Goal: Feedback & Contribution: Leave review/rating

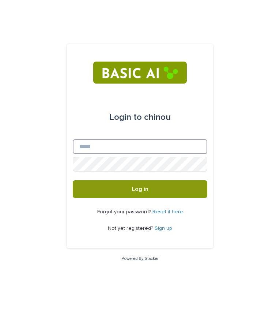
click at [144, 142] on input "Email" at bounding box center [140, 146] width 135 height 15
click at [160, 141] on input "Email" at bounding box center [140, 146] width 135 height 15
click at [162, 104] on div "Login to chinou" at bounding box center [139, 117] width 61 height 44
click at [114, 143] on input "Email" at bounding box center [140, 146] width 135 height 15
type input "**********"
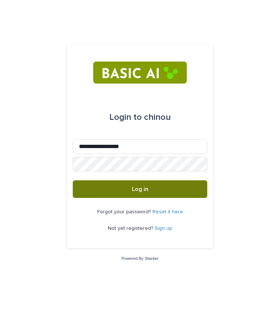
click at [167, 186] on button "Log in" at bounding box center [140, 189] width 135 height 18
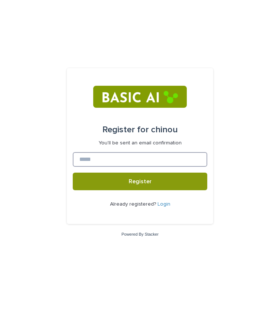
click at [133, 156] on input at bounding box center [140, 159] width 135 height 15
type input "*"
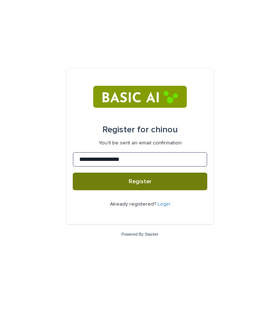
type input "**********"
click at [134, 182] on span "Register" at bounding box center [140, 181] width 23 height 6
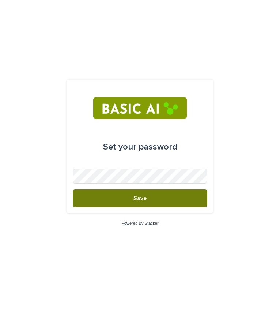
click at [121, 201] on button "Save" at bounding box center [140, 198] width 135 height 18
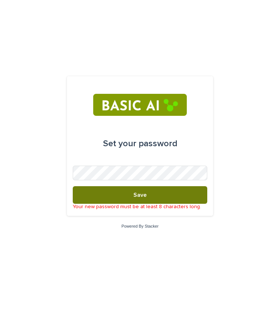
click at [123, 194] on button "Save" at bounding box center [140, 195] width 135 height 18
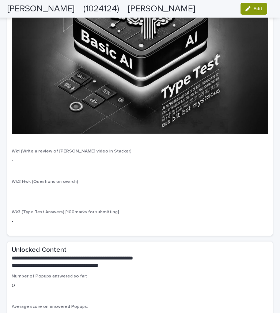
scroll to position [1504, 0]
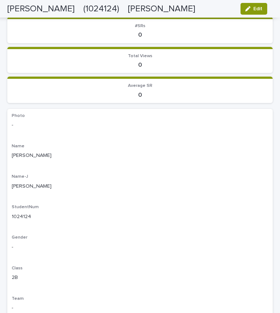
scroll to position [0, 0]
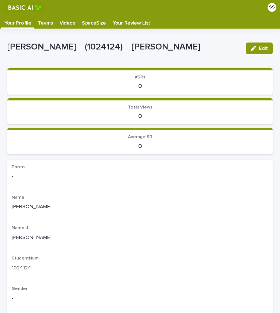
click at [46, 23] on p "Teams" at bounding box center [45, 21] width 15 height 12
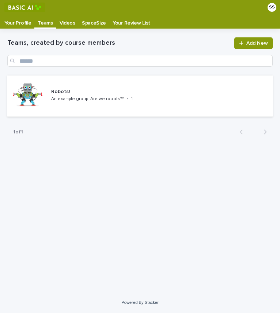
click at [70, 23] on p "Videos" at bounding box center [68, 21] width 16 height 12
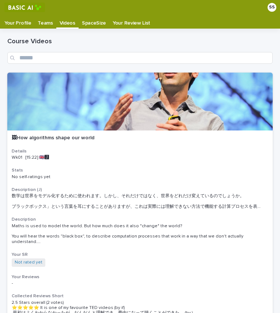
click at [23, 24] on p "Your Profile" at bounding box center [17, 21] width 27 height 12
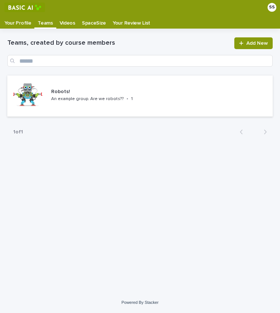
click at [16, 22] on p "Your Profile" at bounding box center [17, 21] width 27 height 12
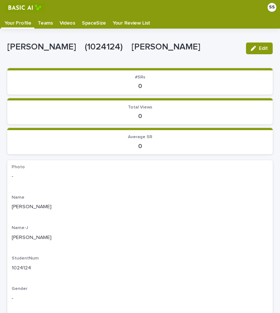
click at [66, 209] on p "SHIBUTANI Sumie" at bounding box center [140, 207] width 257 height 8
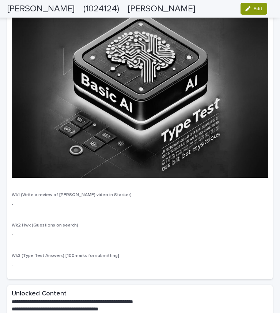
scroll to position [1455, 0]
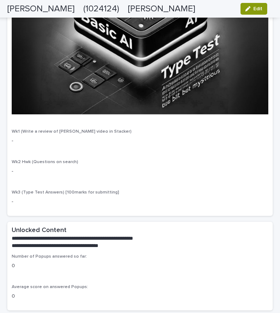
click at [155, 46] on img at bounding box center [140, 23] width 257 height 182
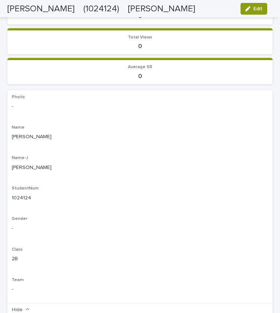
scroll to position [0, 0]
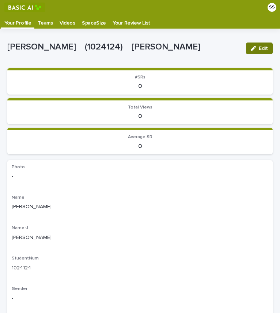
click at [256, 52] on button "Edit" at bounding box center [259, 48] width 27 height 12
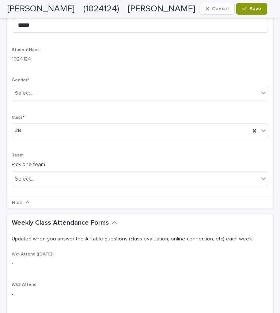
scroll to position [241, 0]
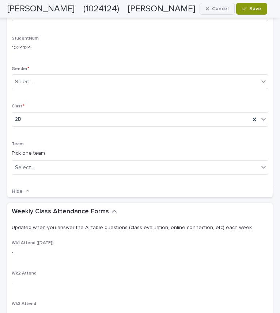
click at [231, 8] on button "Cancel" at bounding box center [217, 9] width 35 height 12
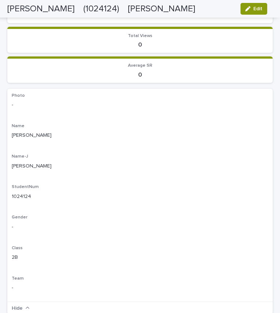
scroll to position [43, 0]
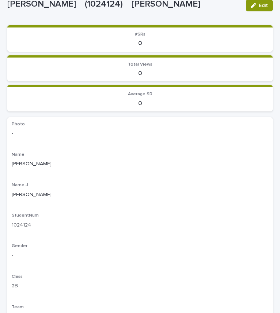
click at [116, 56] on section "Total Views 0" at bounding box center [140, 68] width 266 height 26
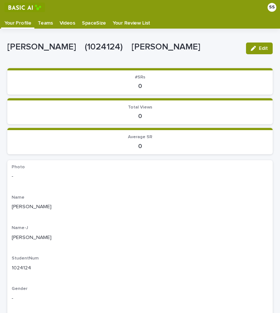
click at [64, 20] on p "Videos" at bounding box center [68, 21] width 16 height 12
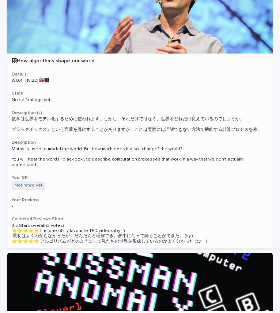
scroll to position [77, 0]
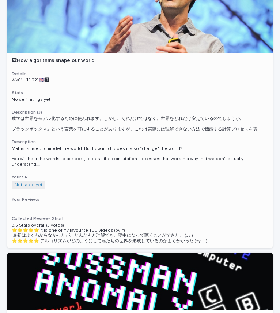
click at [71, 81] on p "Wk01 [15:22] 🇬🇧🅹️" at bounding box center [140, 80] width 257 height 5
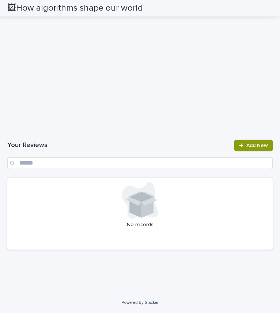
scroll to position [1292, 0]
click at [247, 146] on span "Add New" at bounding box center [258, 145] width 22 height 5
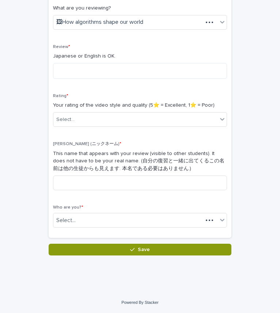
scroll to position [126, 0]
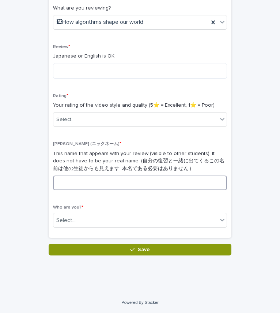
drag, startPoint x: 76, startPoint y: 182, endPoint x: 188, endPoint y: -2, distance: 214.7
click at [188, 0] on html "SS Your Profile Teams Videos SpaceSize Your Review List Loading... Saving… Load…" at bounding box center [140, 156] width 280 height 313
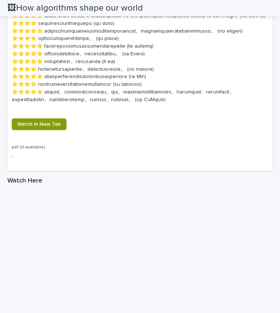
scroll to position [921, 0]
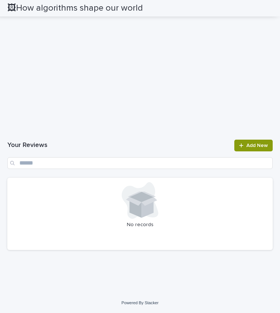
scroll to position [1329, 0]
click at [261, 142] on link "Add New" at bounding box center [254, 145] width 38 height 12
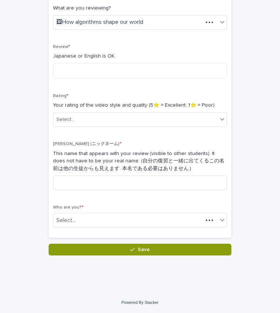
scroll to position [126, 0]
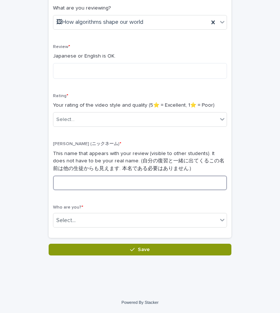
click at [118, 188] on input at bounding box center [140, 182] width 174 height 15
type input "**"
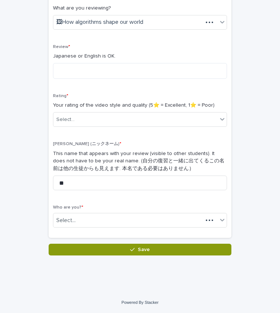
click at [128, 112] on div "Rating * Your rating of the video style and quality (5⭐️ = Excellent, 1⭐️ = Poo…" at bounding box center [140, 112] width 174 height 39
click at [131, 115] on div "Select..." at bounding box center [135, 119] width 164 height 12
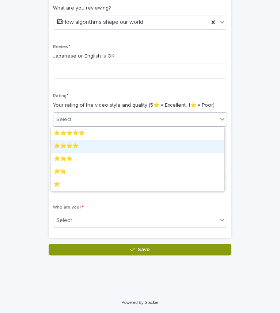
click at [115, 140] on div "⭐️⭐️⭐️⭐️" at bounding box center [138, 146] width 174 height 13
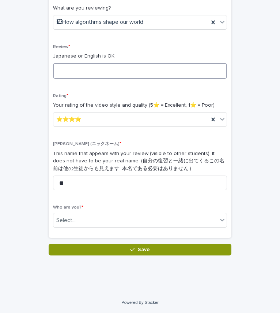
click at [116, 71] on textarea at bounding box center [140, 71] width 174 height 16
click at [107, 69] on textarea at bounding box center [140, 71] width 174 height 16
type textarea "*"
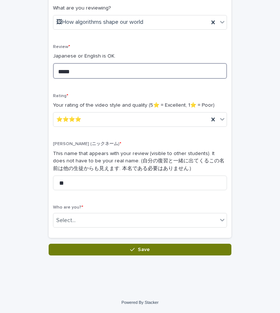
type textarea "*****"
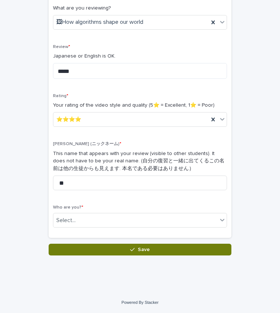
click at [107, 245] on button "Save" at bounding box center [140, 249] width 183 height 12
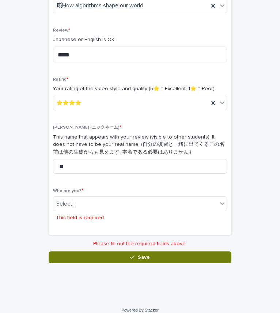
scroll to position [145, 0]
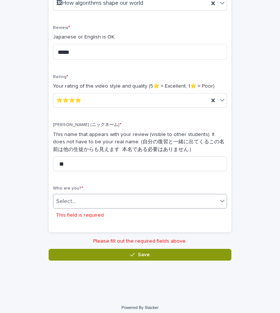
click at [110, 201] on div "Select..." at bounding box center [135, 201] width 164 height 12
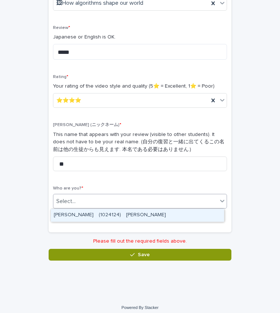
click at [108, 215] on div "SHIBUTANI Sumie　(1024124)　澁谷　淑江" at bounding box center [138, 215] width 174 height 13
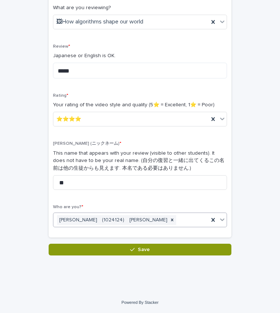
scroll to position [126, 0]
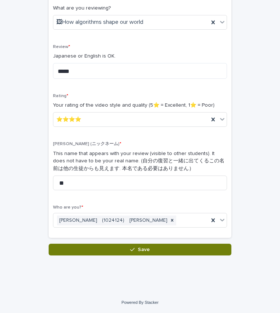
click at [105, 244] on button "Save" at bounding box center [140, 249] width 183 height 12
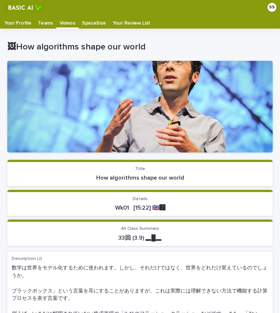
click at [26, 27] on link "Your Profile" at bounding box center [17, 22] width 33 height 14
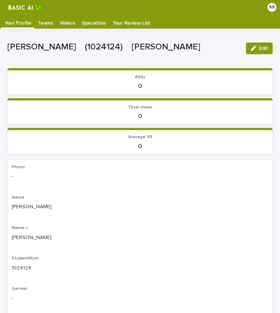
click at [48, 23] on p "Teams" at bounding box center [45, 21] width 15 height 12
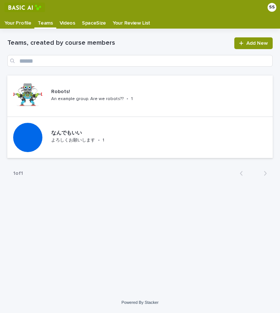
click at [24, 26] on p "Your Profile" at bounding box center [17, 21] width 27 height 12
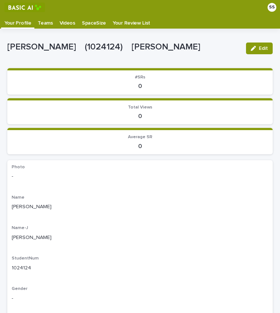
click at [46, 18] on p "Teams" at bounding box center [45, 21] width 15 height 12
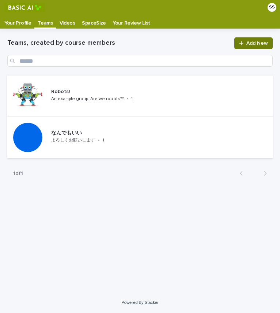
click at [258, 45] on span "Add New" at bounding box center [258, 43] width 22 height 5
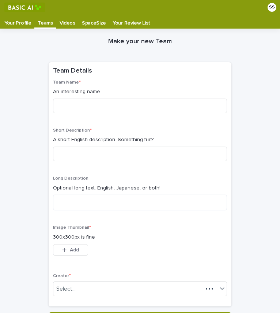
scroll to position [15, 0]
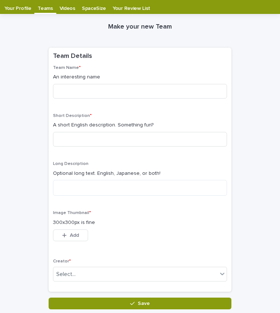
click at [129, 172] on p "Optional long text. English, Japanese, or both!" at bounding box center [140, 173] width 174 height 8
drag, startPoint x: 98, startPoint y: 145, endPoint x: 268, endPoint y: 55, distance: 192.1
click at [268, 55] on div "Loading... Saving… Loading... Saving… Make your new Team Loading... Saving… Loa…" at bounding box center [140, 170] width 273 height 313
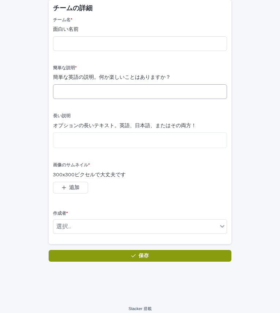
scroll to position [63, 0]
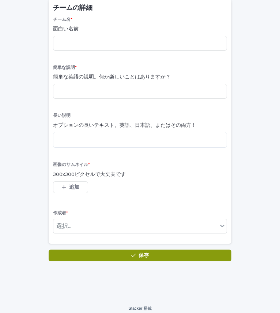
click at [106, 182] on div "このファイルを開くことができません ファイルをダウンロード 追加" at bounding box center [140, 188] width 174 height 15
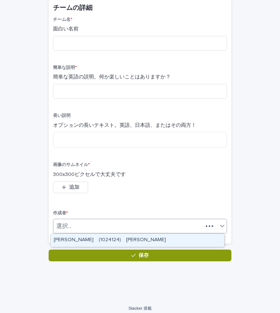
click at [96, 220] on div "選択..." at bounding box center [128, 226] width 150 height 12
click at [91, 236] on div "渋谷 澄江 (1024124) 澁谷 淑江" at bounding box center [138, 240] width 174 height 13
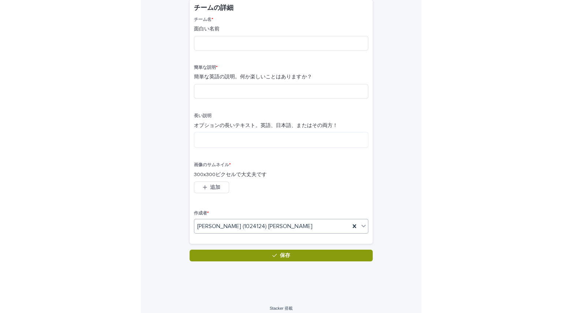
scroll to position [0, 0]
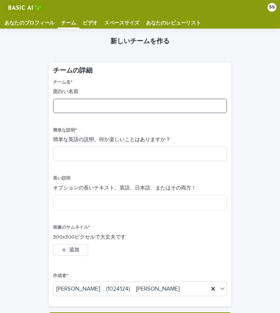
click at [164, 110] on input at bounding box center [140, 105] width 174 height 15
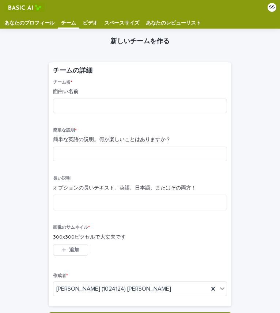
click at [82, 180] on p "長い説明" at bounding box center [140, 178] width 174 height 5
click at [89, 101] on input at bounding box center [140, 105] width 174 height 15
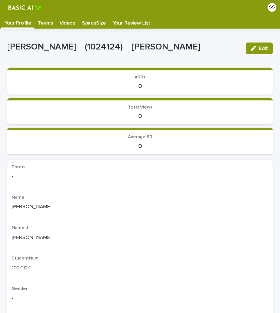
click at [52, 25] on div "Teams" at bounding box center [45, 21] width 22 height 12
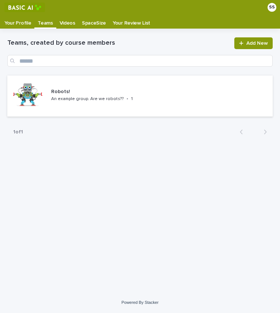
click at [68, 23] on p "Videos" at bounding box center [68, 21] width 16 height 12
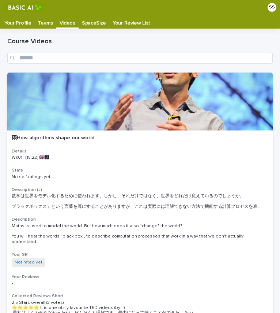
click at [138, 19] on p "Your Review List" at bounding box center [132, 21] width 38 height 12
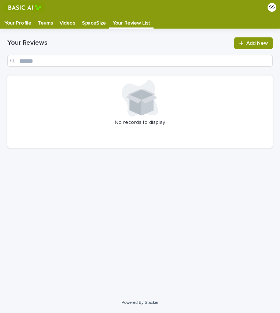
click at [96, 20] on p "SpaceSize" at bounding box center [94, 21] width 24 height 12
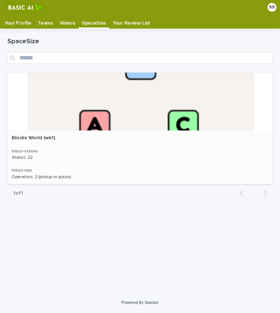
click at [51, 130] on div "Blocks World (wk1) Blocks World (wk1) Inbox-states States: 22 States: 22 Inbox-…" at bounding box center [140, 156] width 266 height 53
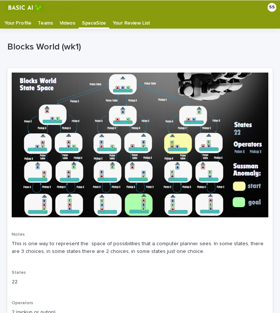
scroll to position [74, 0]
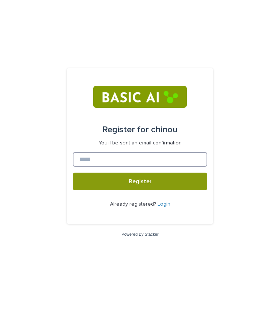
click at [178, 157] on input at bounding box center [140, 159] width 135 height 15
type input "********"
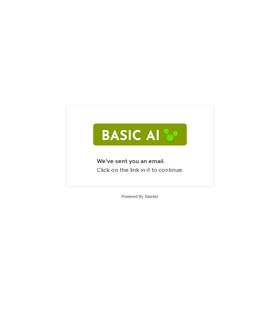
click at [148, 12] on div "We've sent you an email. Click on the link in it to continue. Powered By Stacker" at bounding box center [140, 156] width 280 height 313
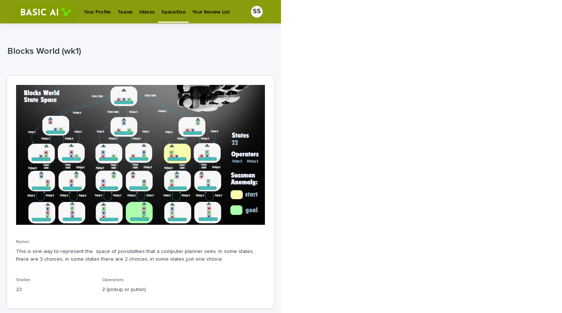
click at [141, 17] on link "Videos" at bounding box center [147, 11] width 22 height 23
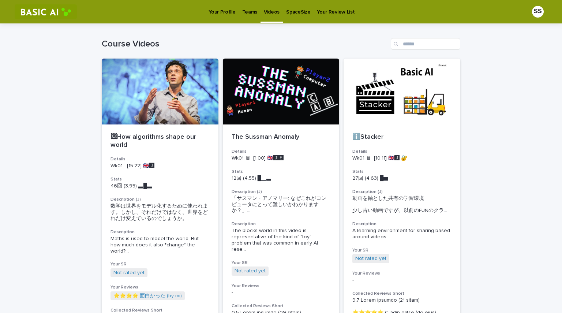
click at [251, 18] on link "Teams" at bounding box center [250, 11] width 22 height 23
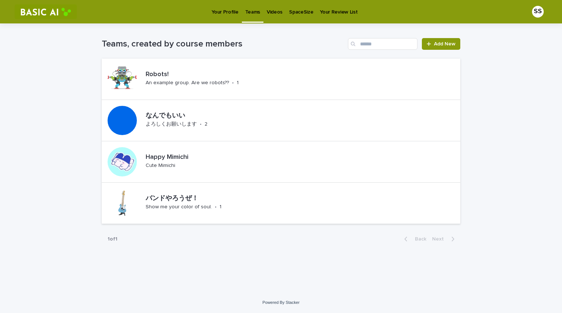
click at [232, 17] on link "Your Profile" at bounding box center [224, 11] width 33 height 23
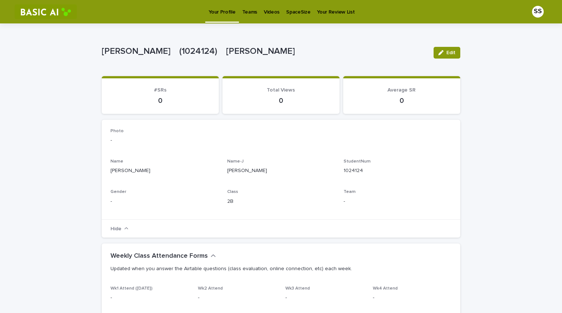
click at [266, 16] on link "Videos" at bounding box center [272, 11] width 22 height 23
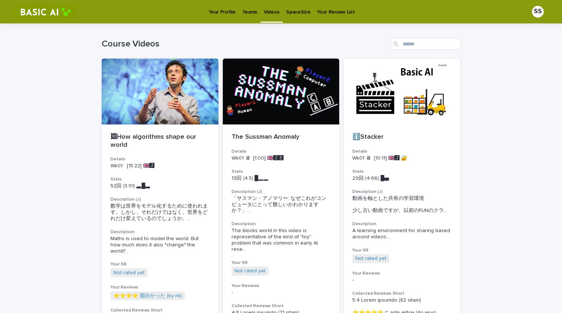
click at [251, 4] on p "Teams" at bounding box center [249, 7] width 15 height 15
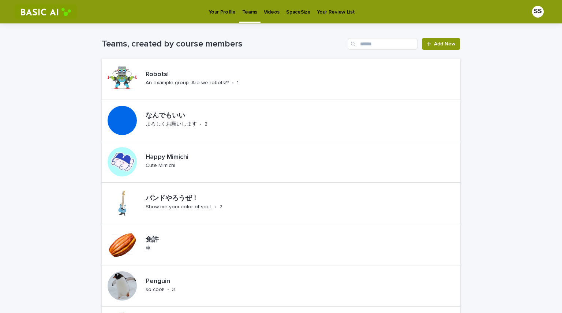
click at [227, 31] on div "Teams, created by course members Add New" at bounding box center [281, 40] width 359 height 35
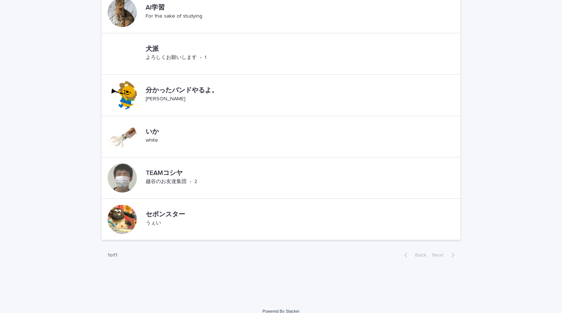
scroll to position [315, 0]
click at [160, 221] on div "セボンスター うぇい" at bounding box center [173, 219] width 61 height 23
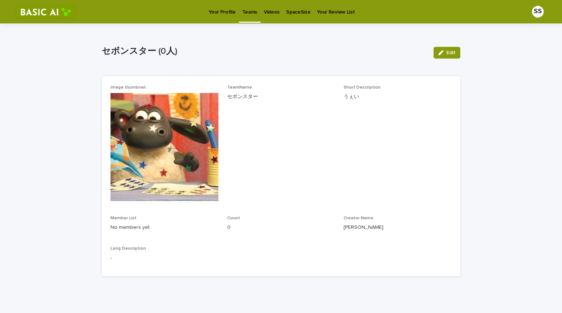
click at [232, 7] on p "Your Profile" at bounding box center [222, 7] width 27 height 15
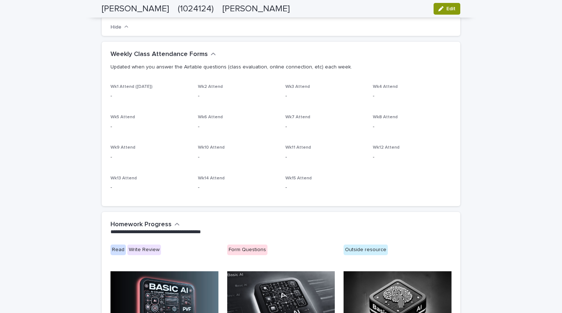
scroll to position [213, 0]
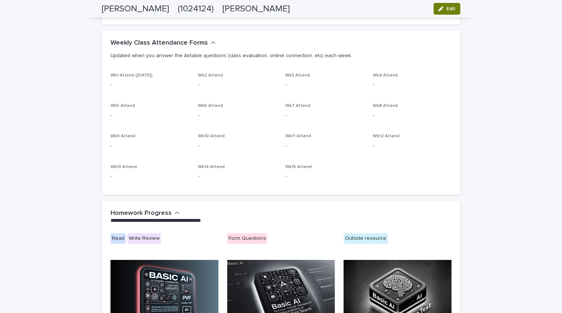
click at [442, 7] on div "button" at bounding box center [443, 8] width 8 height 5
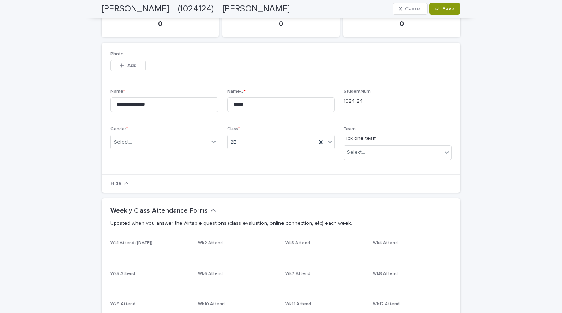
scroll to position [77, 0]
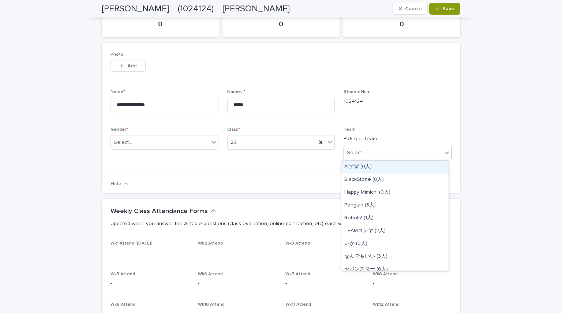
click at [385, 150] on div "Select..." at bounding box center [393, 153] width 98 height 12
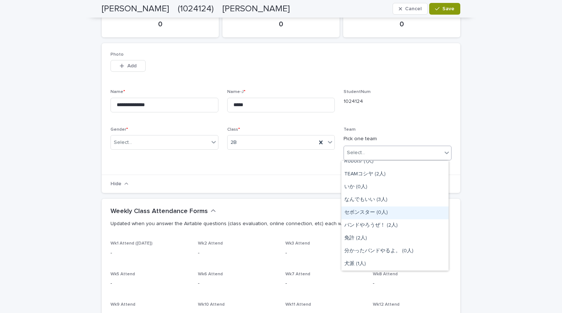
click at [376, 208] on div "セボンスター (0人)" at bounding box center [395, 212] width 107 height 13
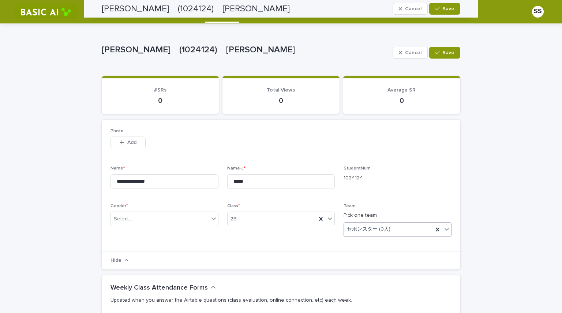
scroll to position [1, 0]
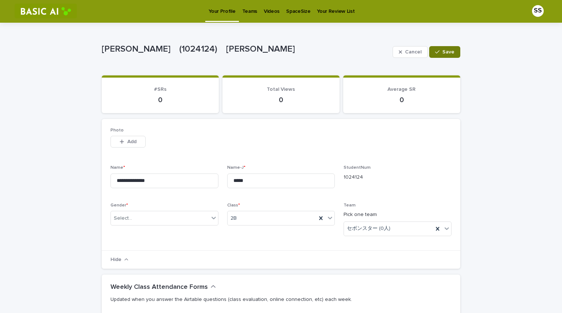
click at [437, 57] on button "Save" at bounding box center [444, 52] width 31 height 12
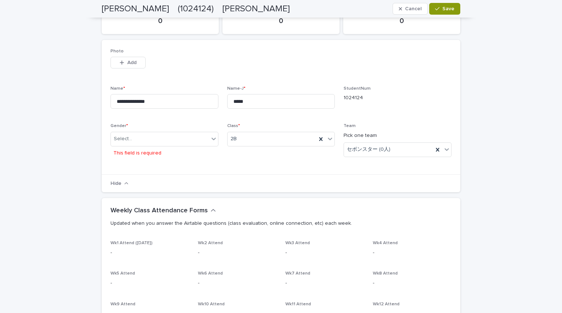
scroll to position [77, 0]
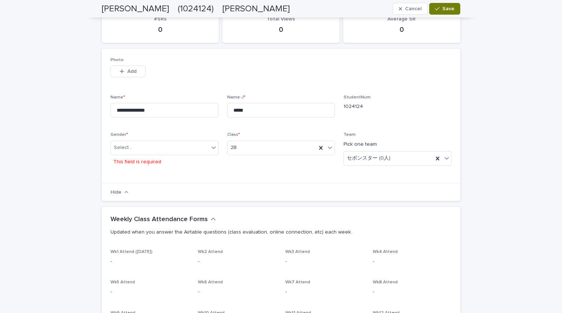
click at [435, 8] on icon "button" at bounding box center [437, 8] width 4 height 5
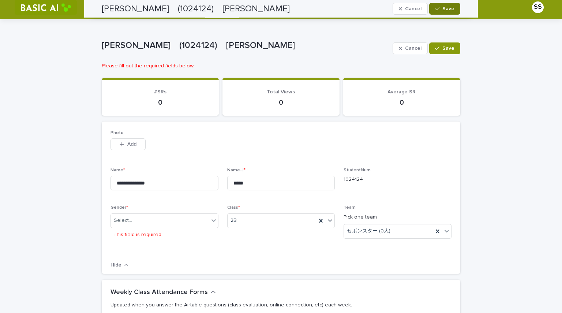
scroll to position [0, 0]
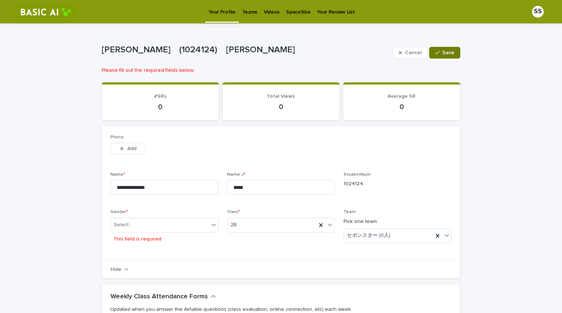
click at [446, 56] on button "Save" at bounding box center [444, 53] width 31 height 12
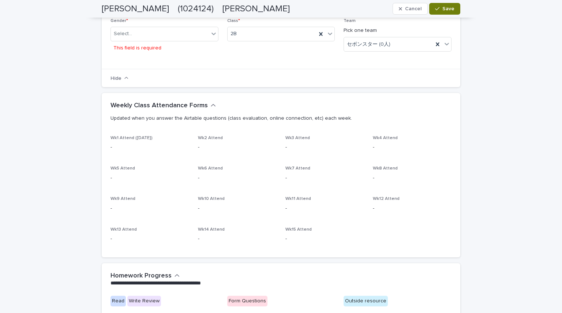
click at [445, 9] on span "Save" at bounding box center [449, 8] width 12 height 5
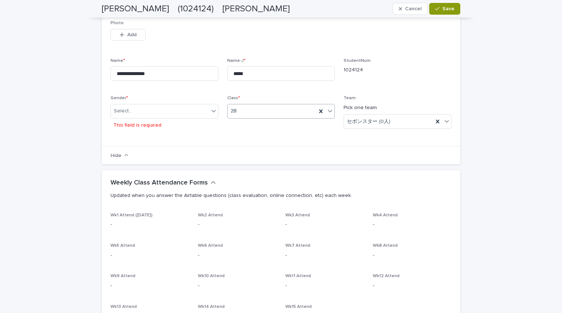
scroll to position [151, 0]
click at [216, 107] on div "Select..." at bounding box center [165, 111] width 108 height 15
click at [158, 136] on div "F" at bounding box center [161, 137] width 107 height 13
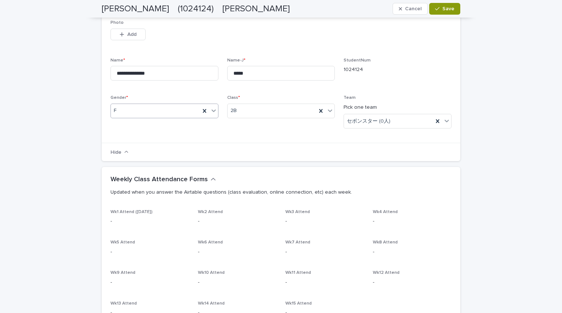
scroll to position [45, 0]
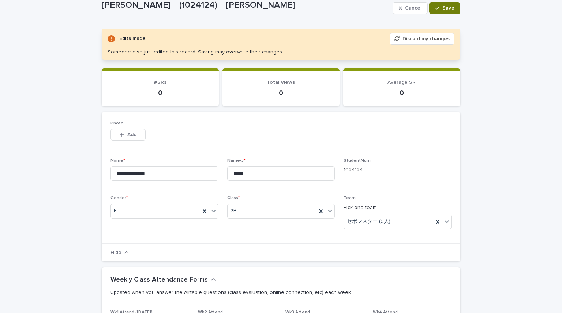
click at [447, 8] on span "Save" at bounding box center [449, 7] width 12 height 5
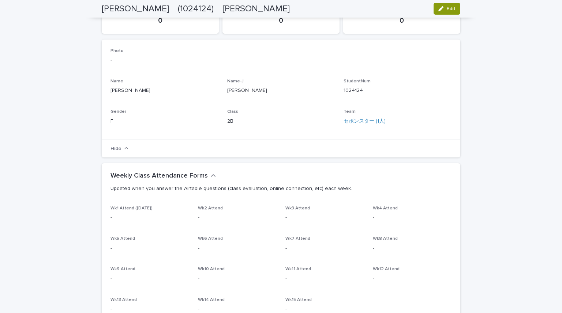
scroll to position [0, 0]
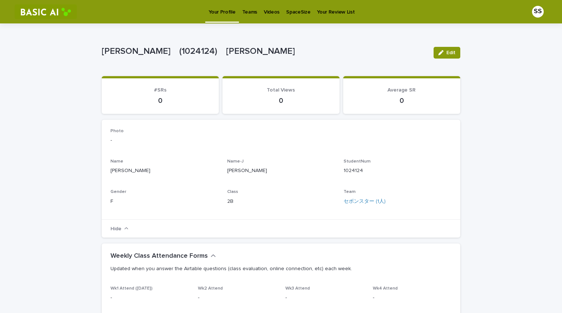
click at [245, 11] on p "Teams" at bounding box center [249, 7] width 15 height 15
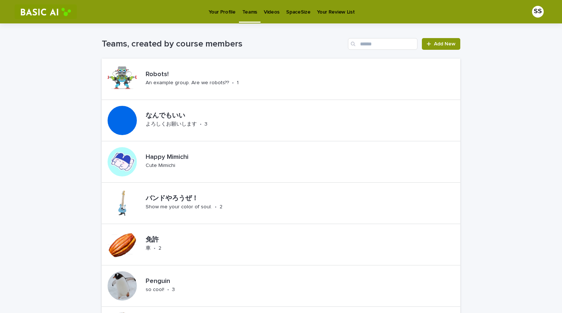
click at [223, 5] on p "Your Profile" at bounding box center [222, 7] width 27 height 15
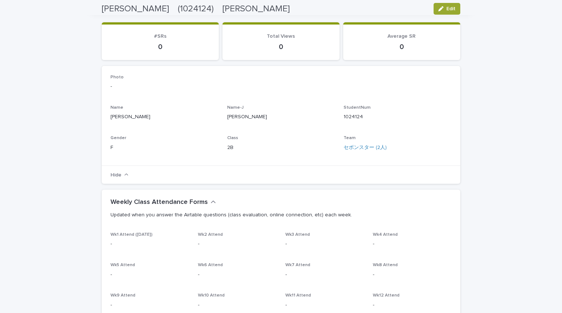
scroll to position [53, 0]
click at [361, 144] on link "セボンスター (2人)" at bounding box center [365, 148] width 43 height 8
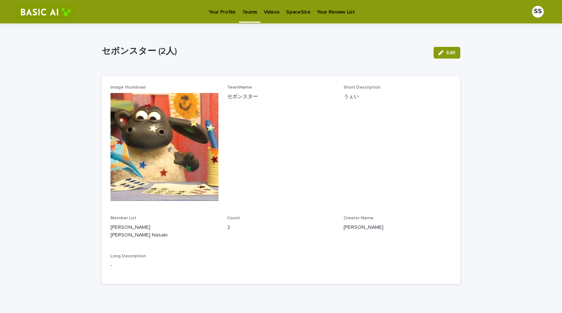
click at [223, 12] on p "Your Profile" at bounding box center [222, 7] width 27 height 15
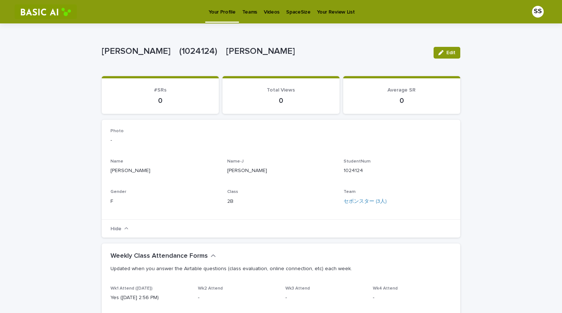
click at [272, 8] on p "Videos" at bounding box center [272, 7] width 16 height 15
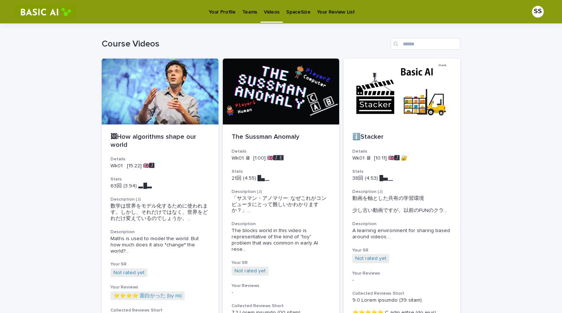
click at [399, 42] on div "Search" at bounding box center [397, 44] width 12 height 12
click at [410, 44] on input "Search" at bounding box center [426, 44] width 70 height 12
click at [340, 8] on p "Your Review List" at bounding box center [336, 7] width 38 height 15
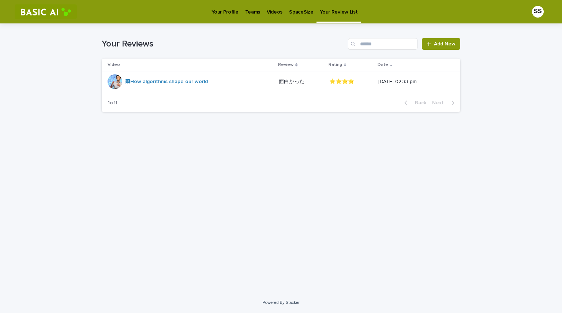
click at [291, 19] on link "SpaceSize" at bounding box center [301, 11] width 31 height 23
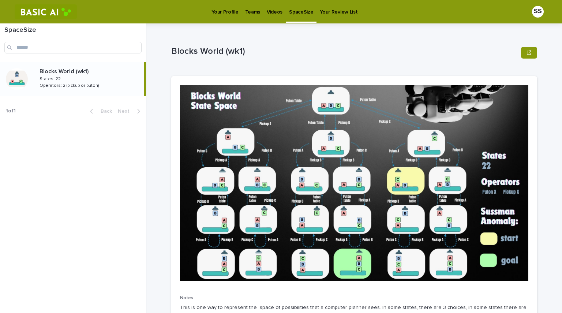
scroll to position [78, 0]
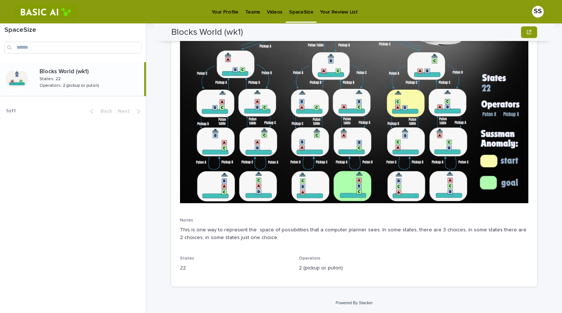
click at [276, 13] on p "Videos" at bounding box center [275, 7] width 16 height 15
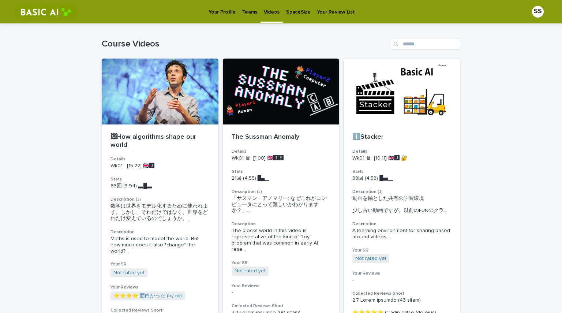
click at [276, 13] on p "Videos" at bounding box center [272, 7] width 16 height 15
click at [416, 102] on div at bounding box center [402, 92] width 117 height 66
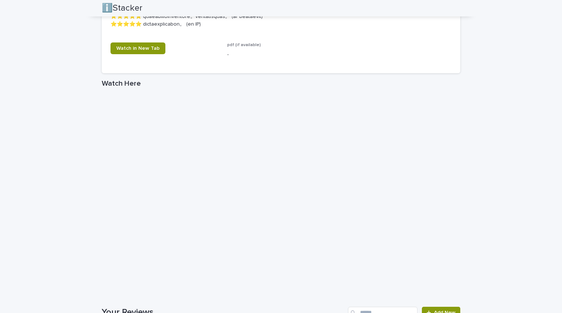
scroll to position [1113, 0]
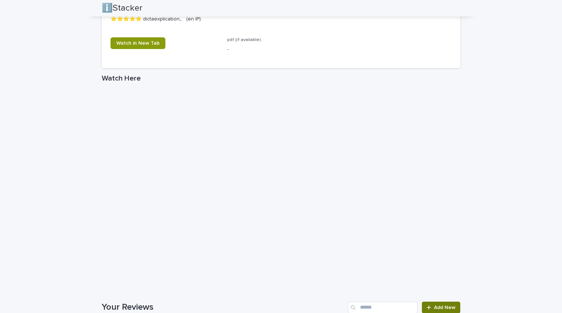
click at [434, 308] on span "Add New" at bounding box center [445, 307] width 22 height 5
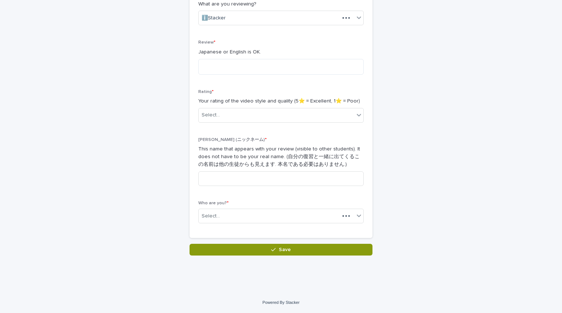
scroll to position [140, 0]
click at [252, 172] on input at bounding box center [280, 178] width 165 height 15
type input "**"
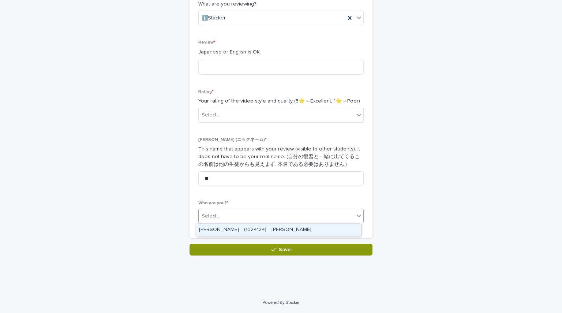
click at [239, 212] on div "Select..." at bounding box center [277, 216] width 156 height 12
click at [234, 230] on div "SHIBUTANI Sumie　(1024124)　澁谷　淑江" at bounding box center [278, 230] width 165 height 13
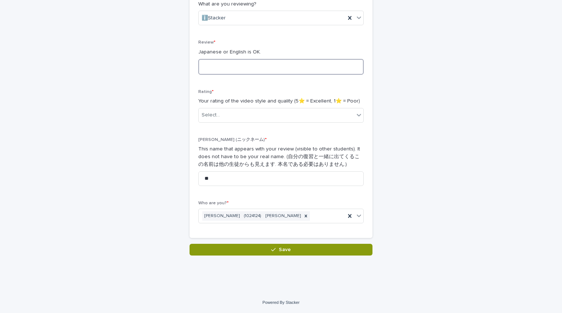
click at [247, 69] on textarea at bounding box center [280, 67] width 165 height 16
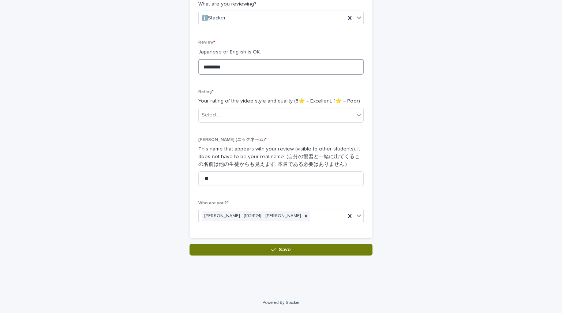
type textarea "*********"
click at [223, 250] on button "Save" at bounding box center [281, 250] width 183 height 12
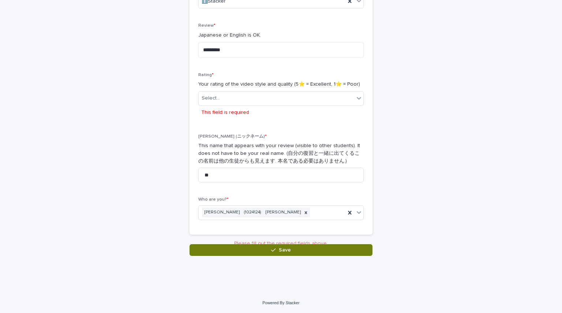
scroll to position [159, 0]
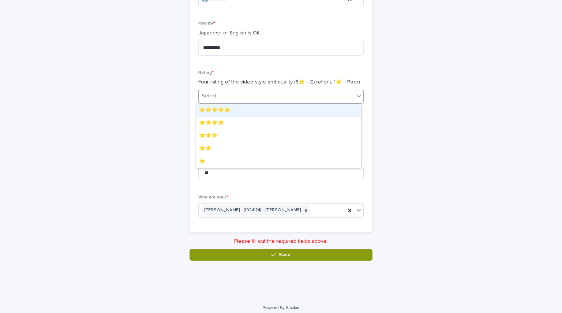
click at [281, 98] on div "Select..." at bounding box center [277, 96] width 156 height 12
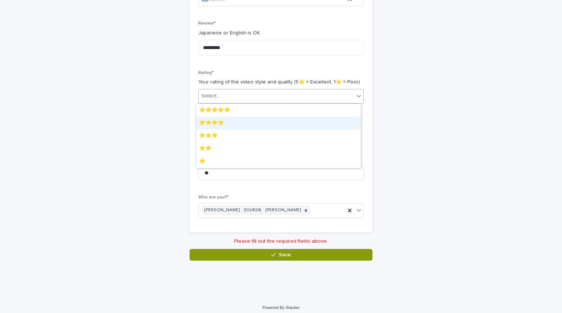
click at [272, 119] on div "⭐️⭐️⭐️⭐️" at bounding box center [278, 123] width 165 height 13
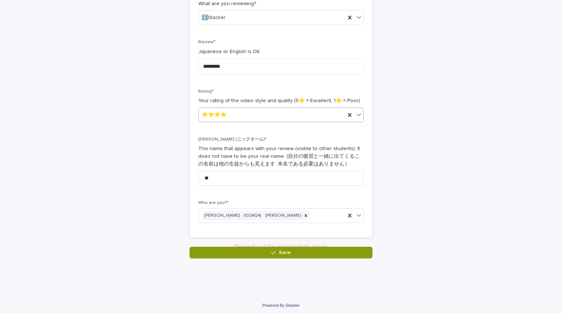
scroll to position [140, 0]
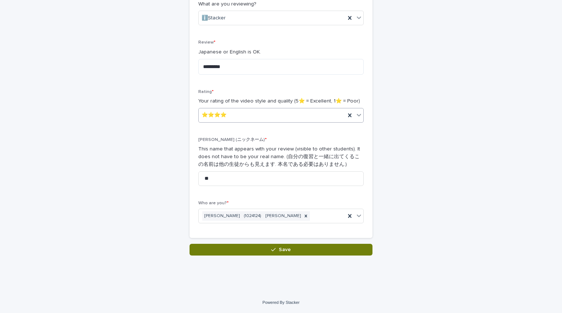
click at [233, 253] on button "Save" at bounding box center [281, 250] width 183 height 12
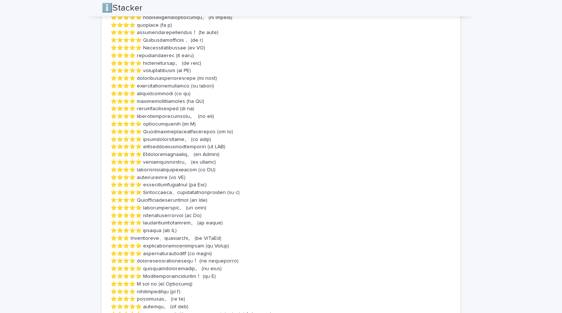
scroll to position [626, 0]
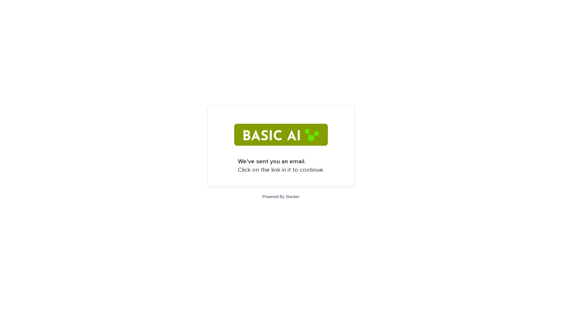
click at [265, 129] on img at bounding box center [280, 135] width 93 height 22
